Goal: Task Accomplishment & Management: Use online tool/utility

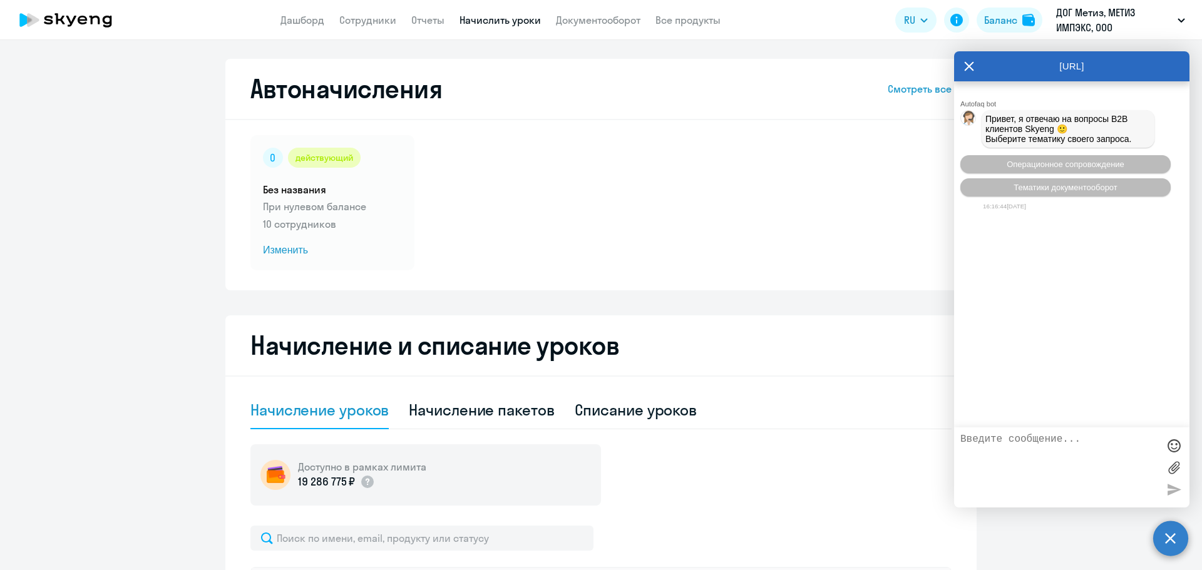
select select "10"
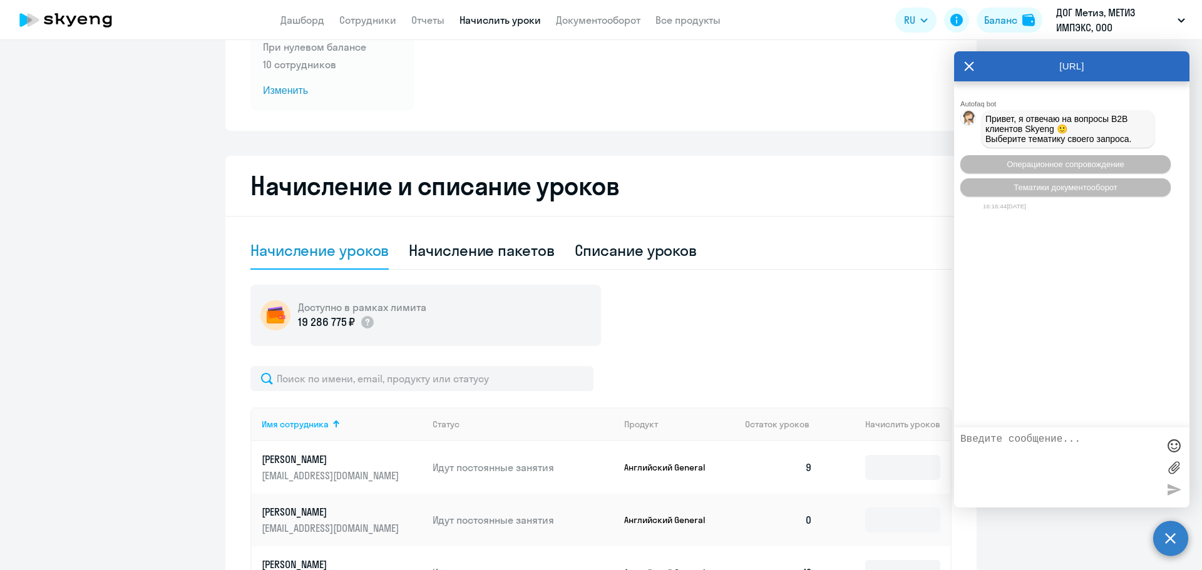
scroll to position [250, 0]
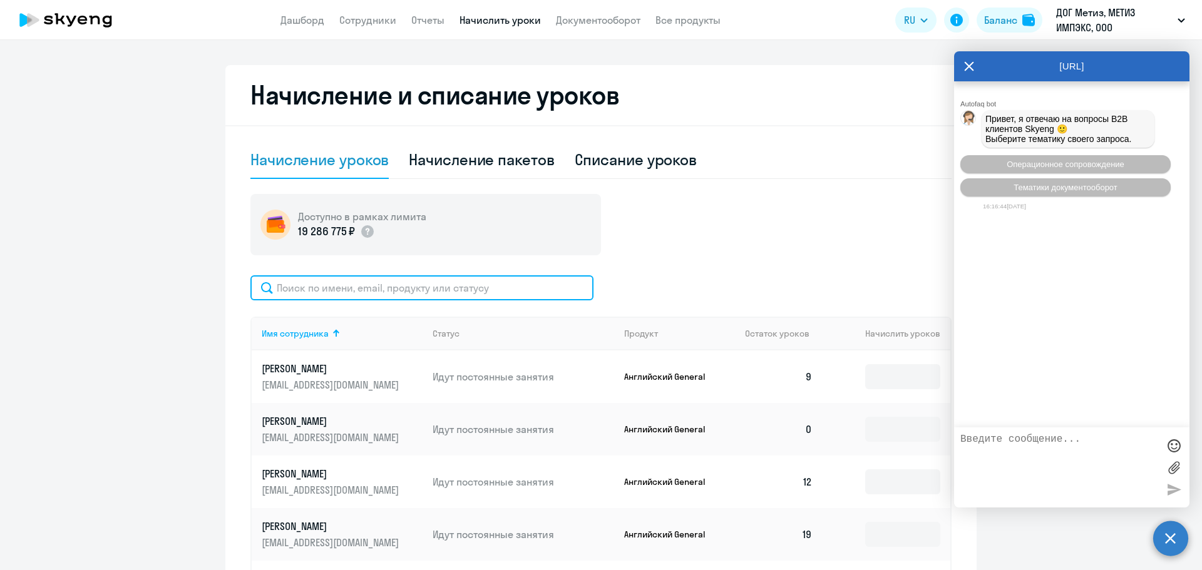
click at [432, 276] on input "text" at bounding box center [421, 287] width 343 height 25
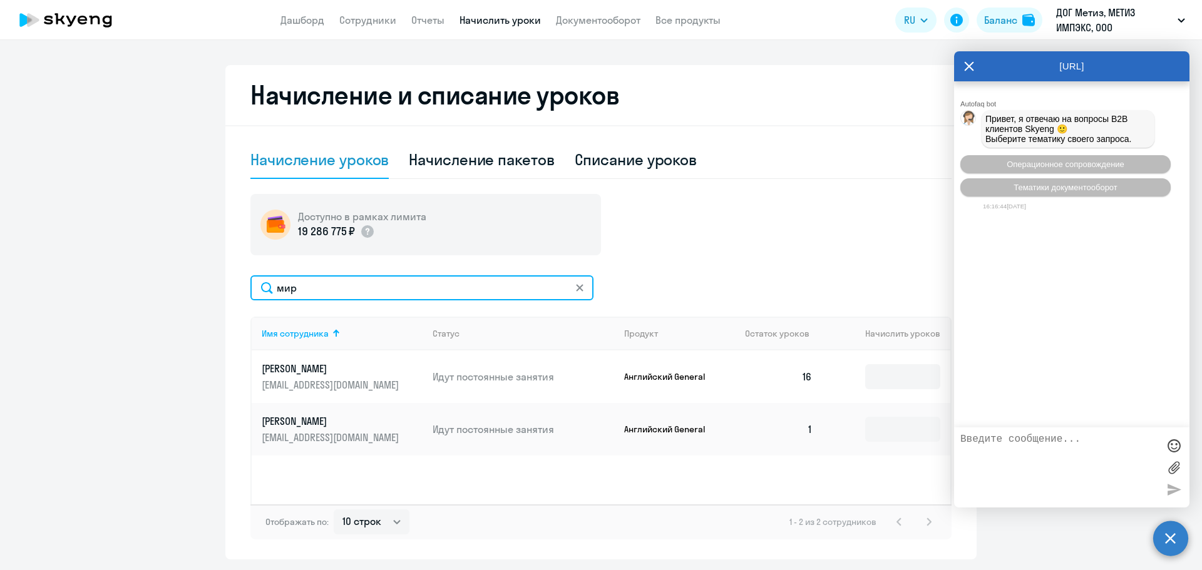
type input "мир"
click at [957, 64] on div "[URL]" at bounding box center [1071, 66] width 235 height 30
click at [963, 64] on div "[URL]" at bounding box center [1071, 66] width 235 height 30
click at [972, 61] on icon at bounding box center [969, 66] width 10 height 30
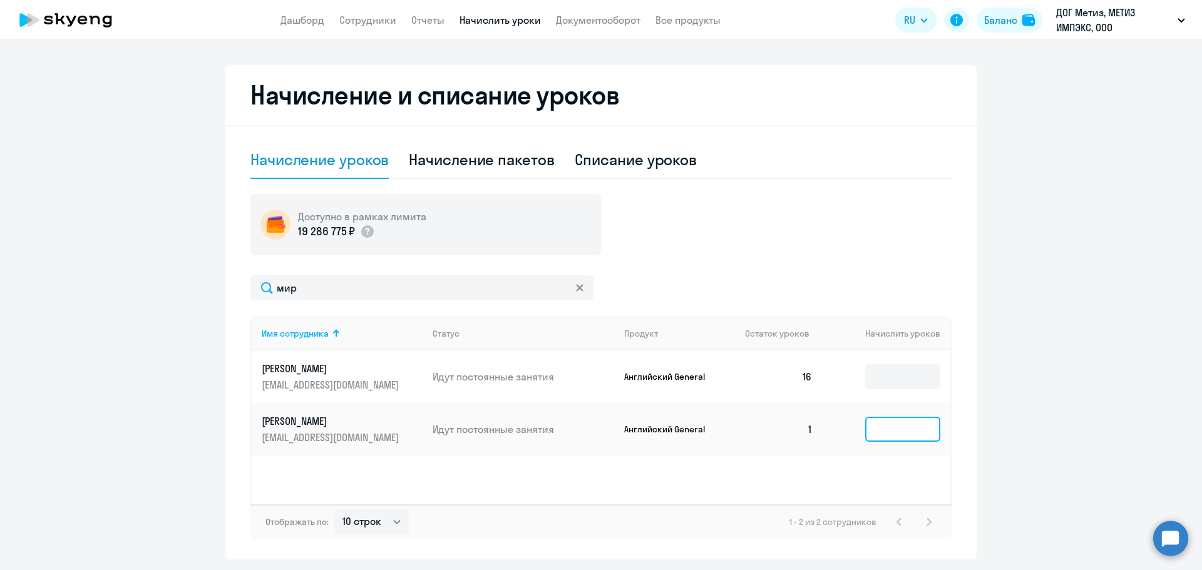
click at [890, 440] on input at bounding box center [902, 429] width 75 height 25
type input "0"
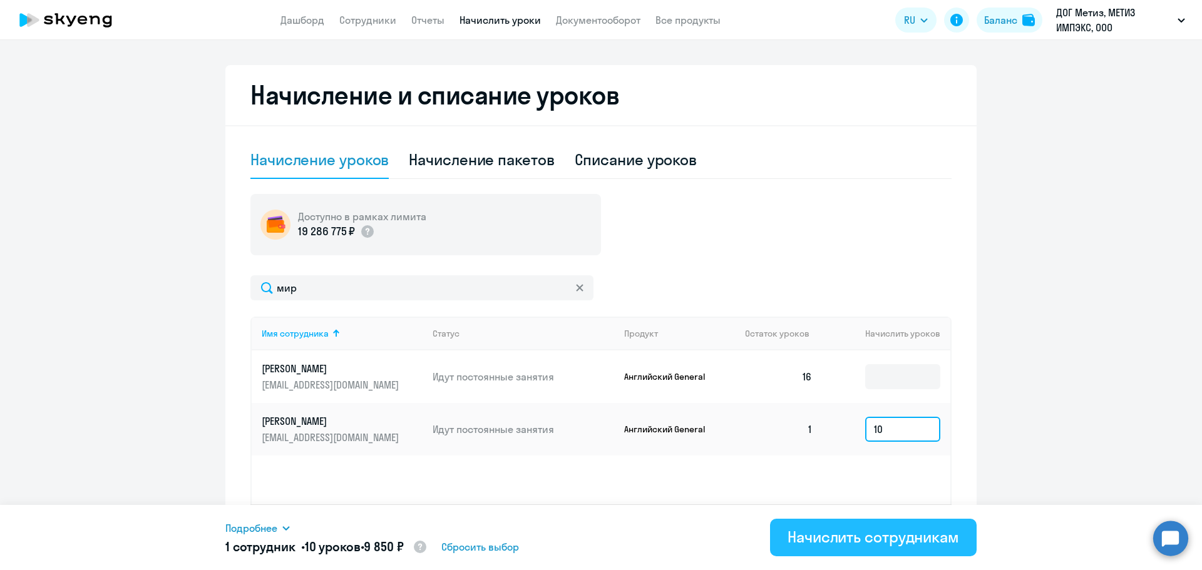
type input "10"
click at [922, 542] on div "Начислить сотрудникам" at bounding box center [874, 537] width 172 height 20
